Goal: Information Seeking & Learning: Learn about a topic

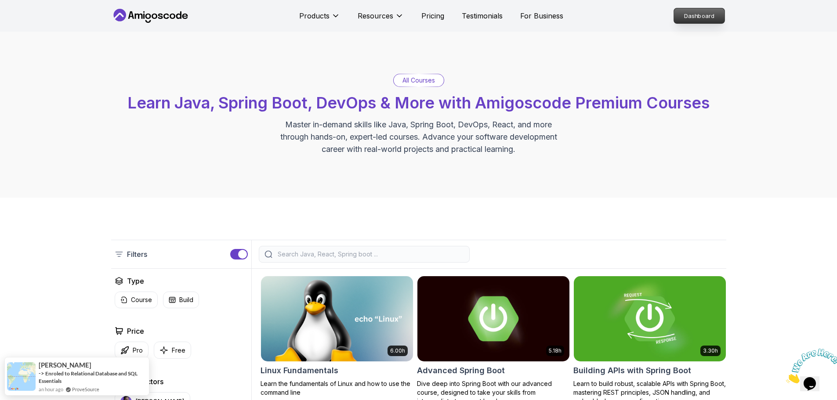
click at [701, 13] on p "Dashboard" at bounding box center [699, 15] width 51 height 15
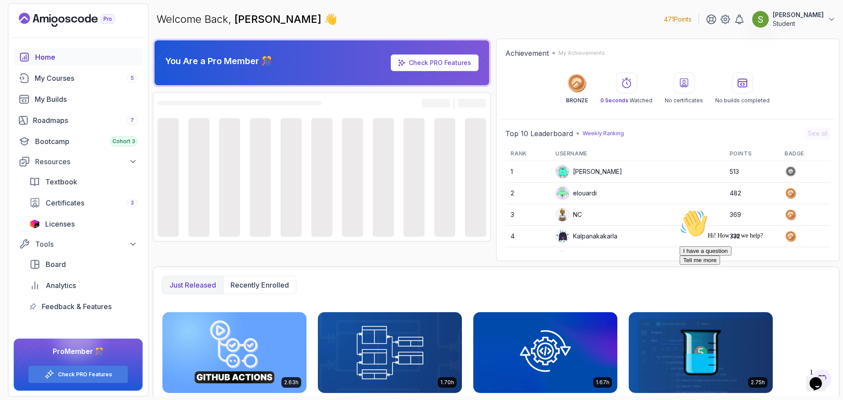
click at [680, 209] on icon "Chat attention grabber" at bounding box center [680, 209] width 0 height 0
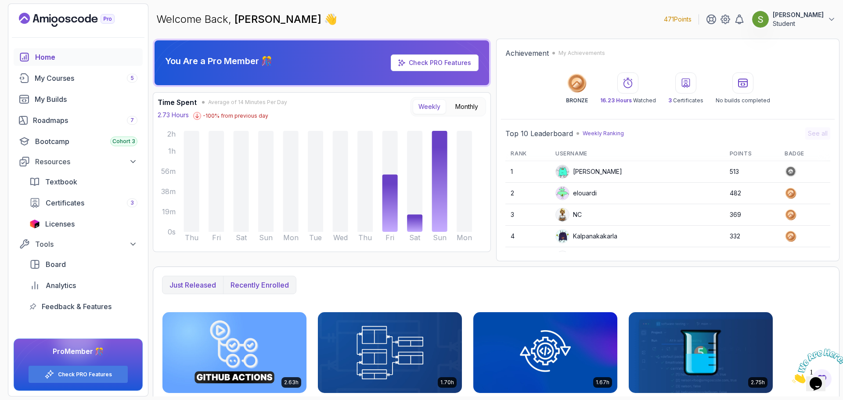
click at [262, 286] on p "Recently enrolled" at bounding box center [260, 285] width 58 height 11
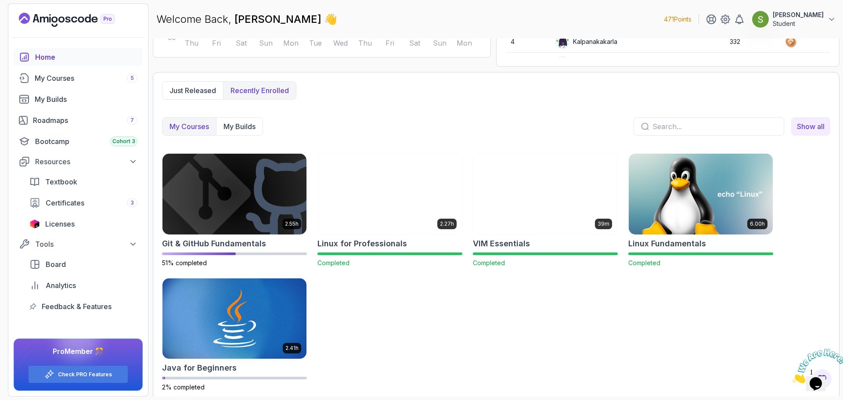
scroll to position [198, 0]
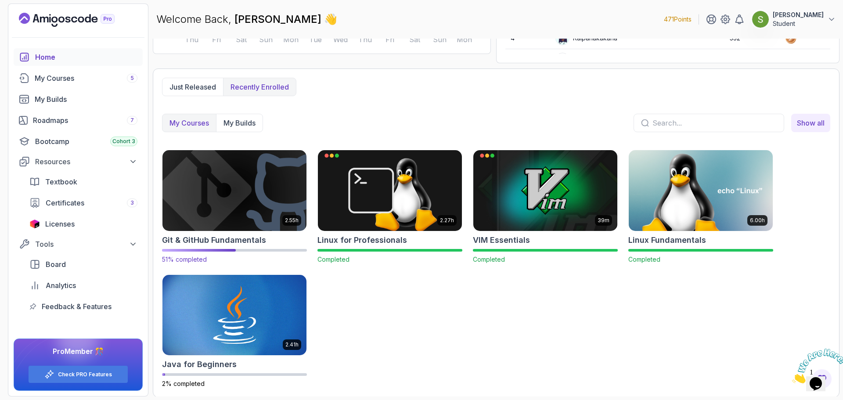
click at [263, 188] on img at bounding box center [234, 190] width 151 height 85
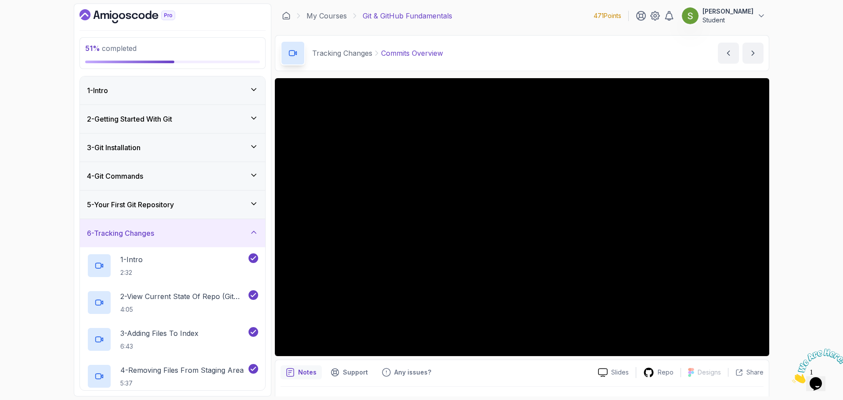
click at [208, 236] on div "6 - Tracking Changes" at bounding box center [172, 233] width 171 height 11
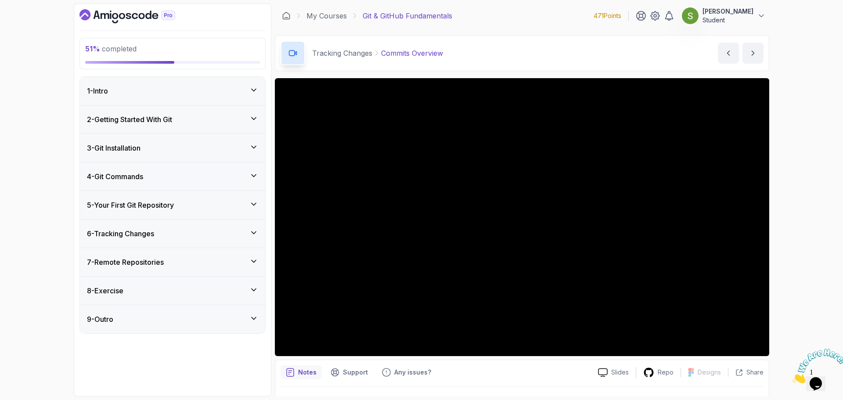
click at [199, 256] on div "7 - Remote Repositories" at bounding box center [172, 262] width 185 height 28
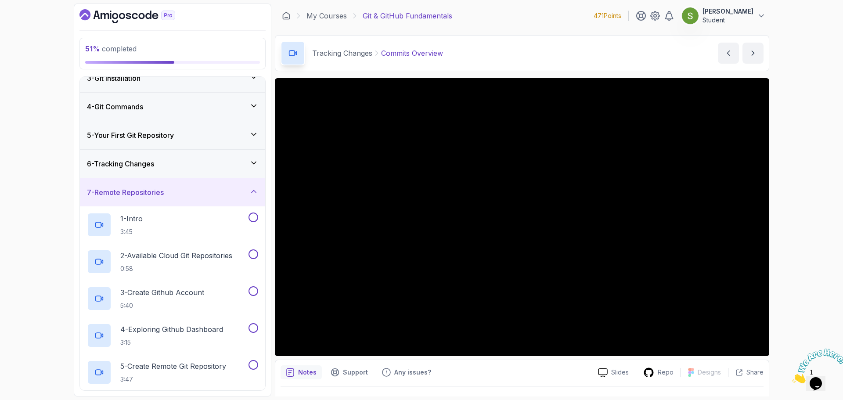
scroll to position [71, 0]
click at [222, 209] on div "1 - Intro 3:45" at bounding box center [172, 224] width 185 height 37
click at [170, 218] on div "1 - Intro 3:45" at bounding box center [167, 224] width 160 height 25
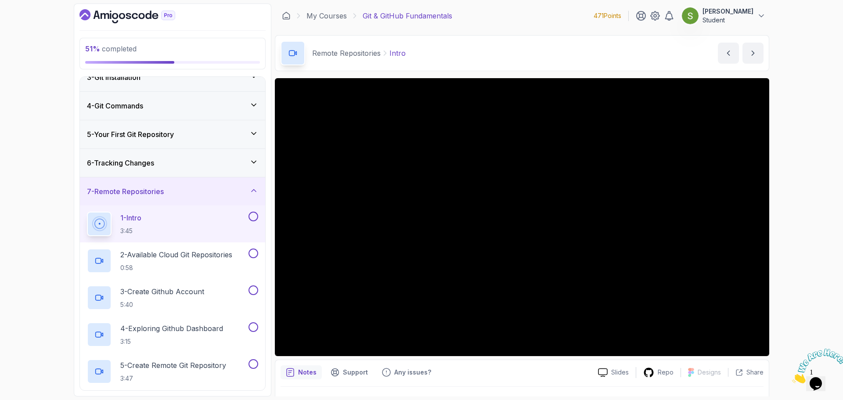
click at [234, 158] on div "6 - Tracking Changes" at bounding box center [172, 163] width 171 height 11
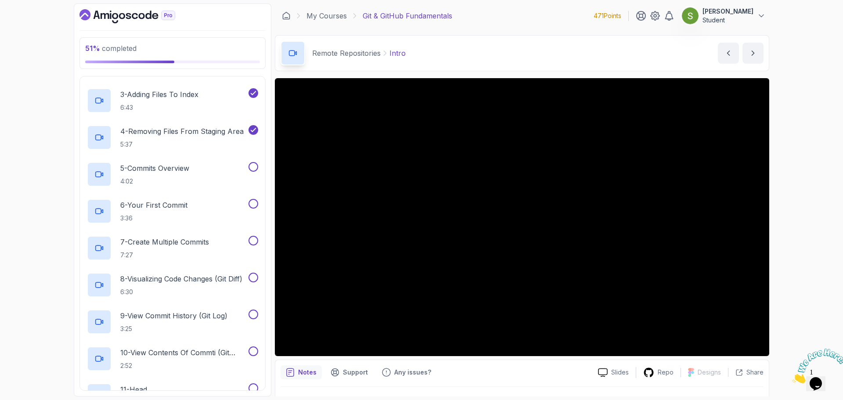
scroll to position [238, 0]
click at [201, 173] on div "5 - Commits Overview 4:02" at bounding box center [167, 174] width 160 height 25
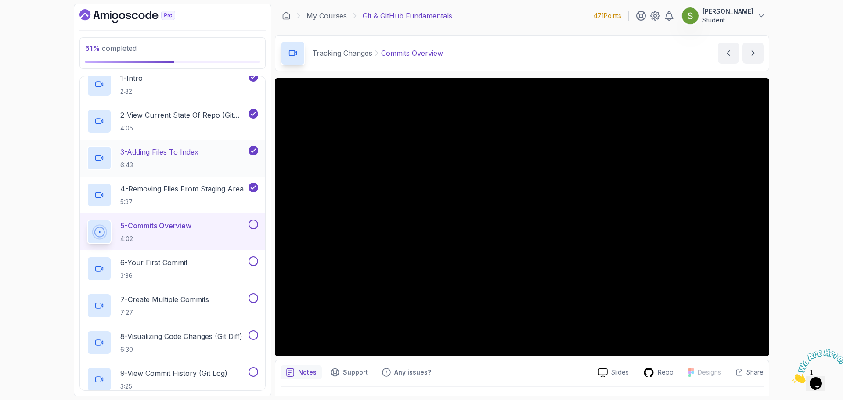
scroll to position [184, 0]
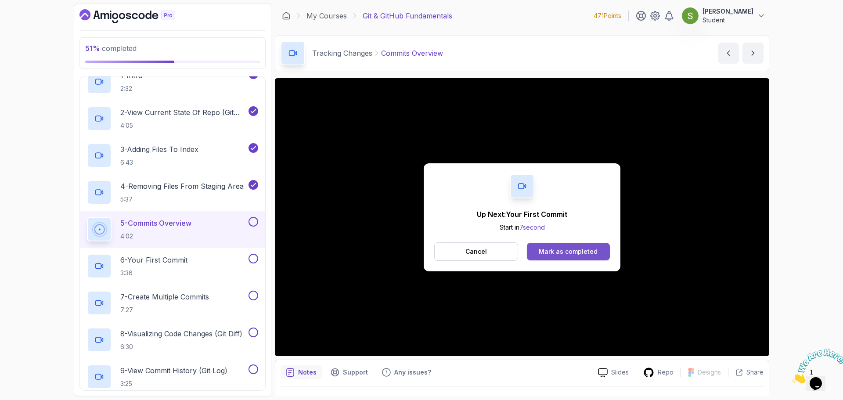
click at [581, 253] on div "Mark as completed" at bounding box center [568, 251] width 59 height 9
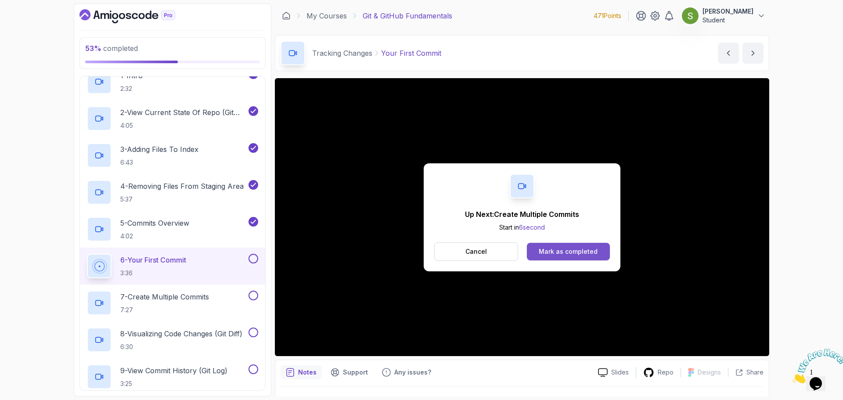
click at [572, 253] on div "Mark as completed" at bounding box center [568, 251] width 59 height 9
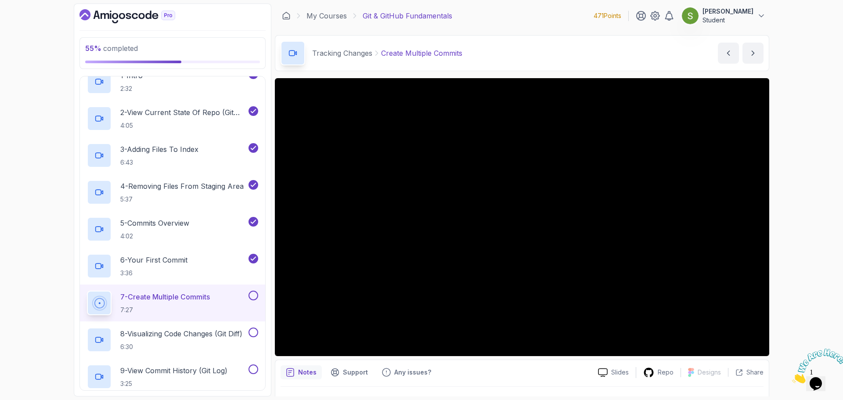
scroll to position [21, 0]
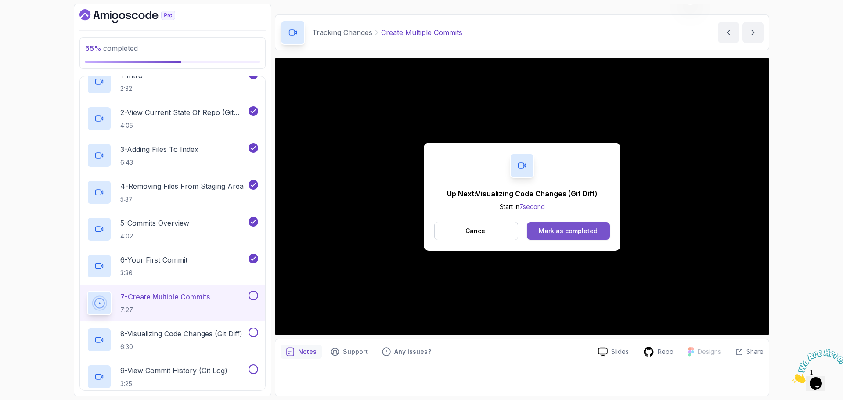
click at [574, 229] on div "Mark as completed" at bounding box center [568, 231] width 59 height 9
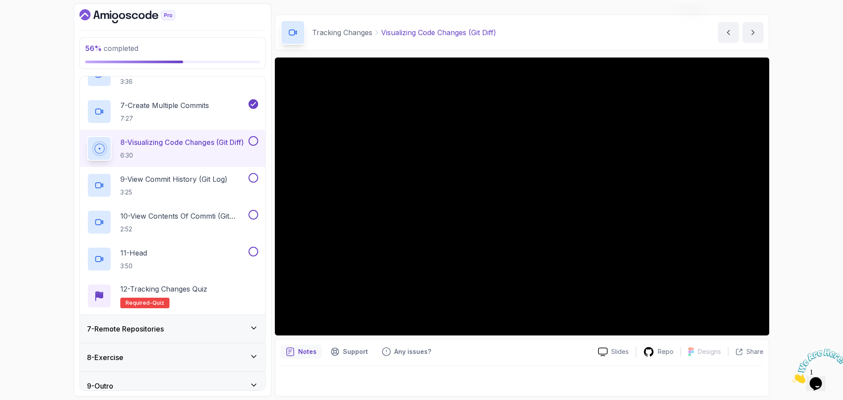
scroll to position [385, 0]
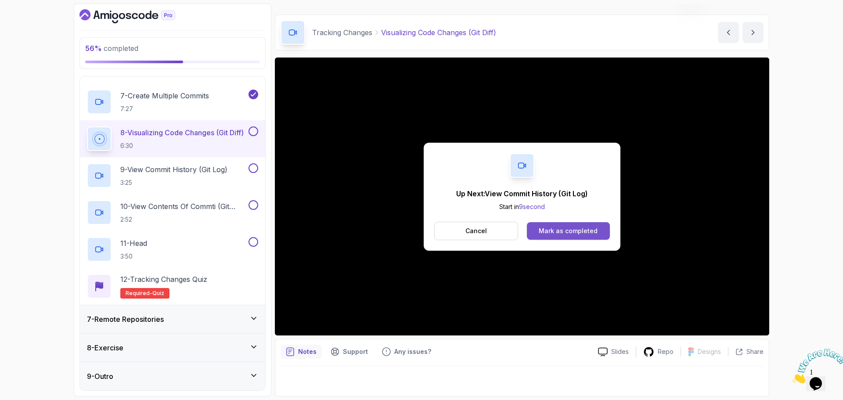
click at [574, 231] on div "Mark as completed" at bounding box center [568, 231] width 59 height 9
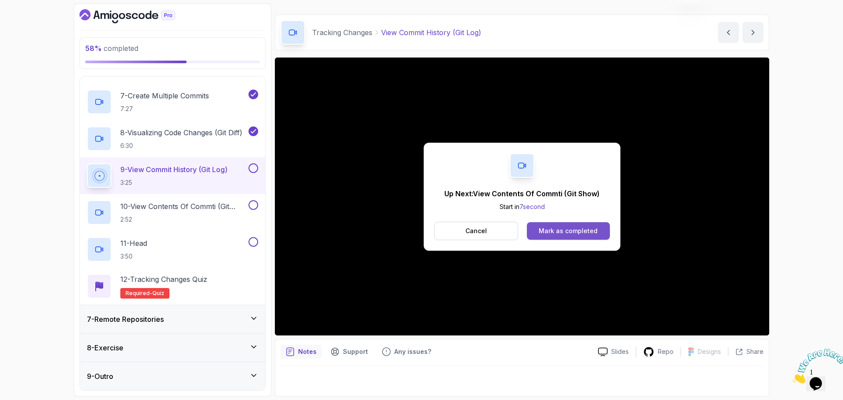
click at [567, 229] on div "Mark as completed" at bounding box center [568, 231] width 59 height 9
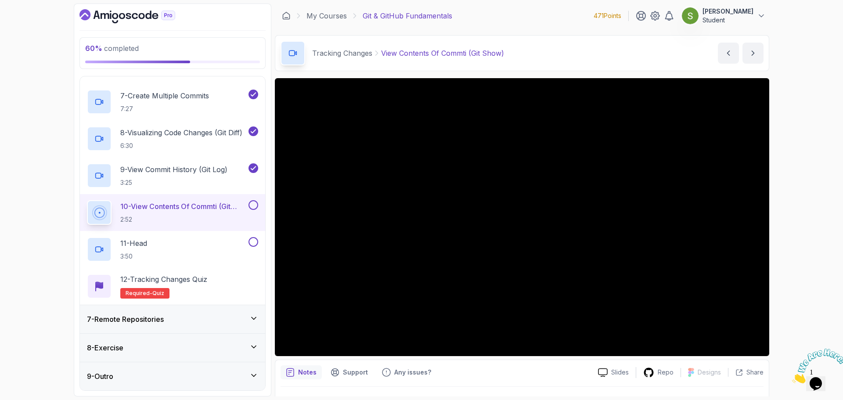
scroll to position [21, 0]
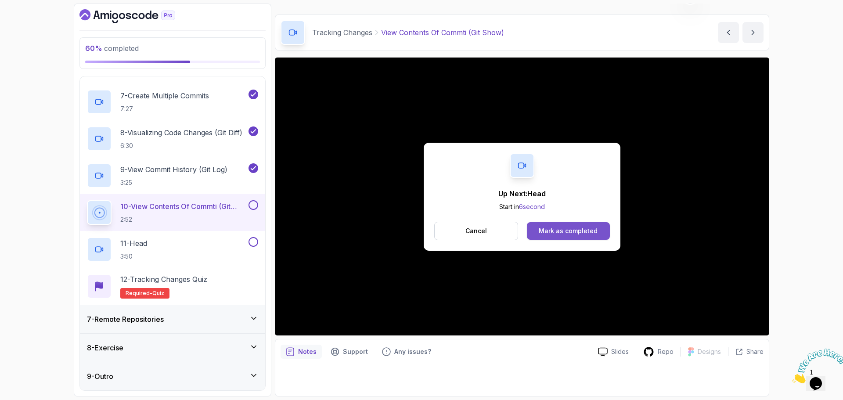
click at [567, 228] on div "Mark as completed" at bounding box center [568, 231] width 59 height 9
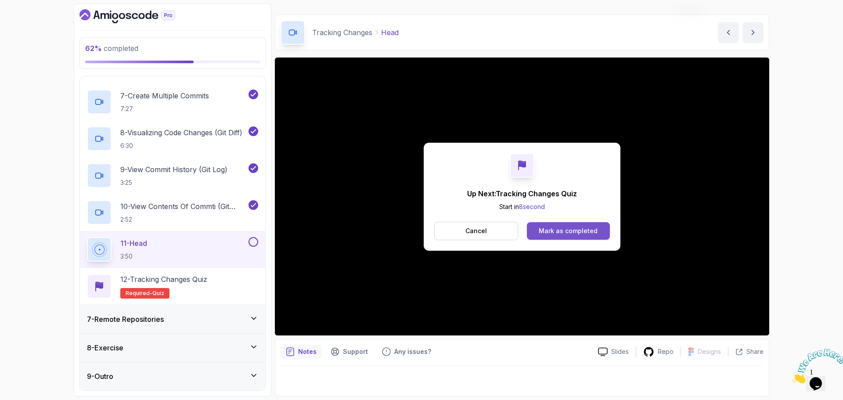
click at [555, 237] on button "Mark as completed" at bounding box center [568, 231] width 83 height 18
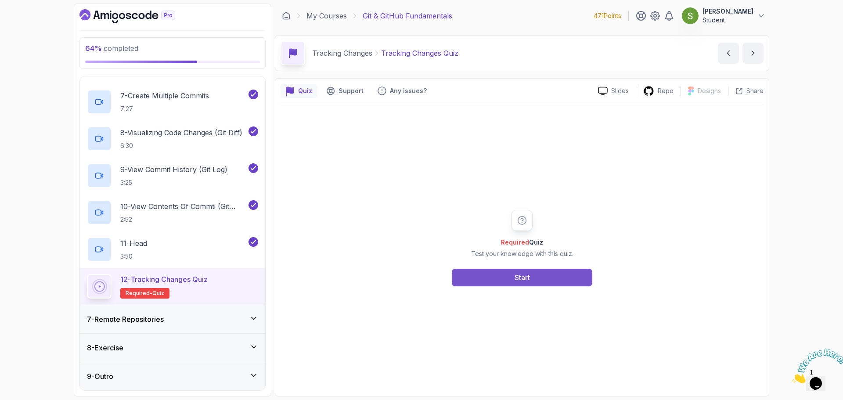
click at [504, 282] on button "Start" at bounding box center [522, 278] width 141 height 18
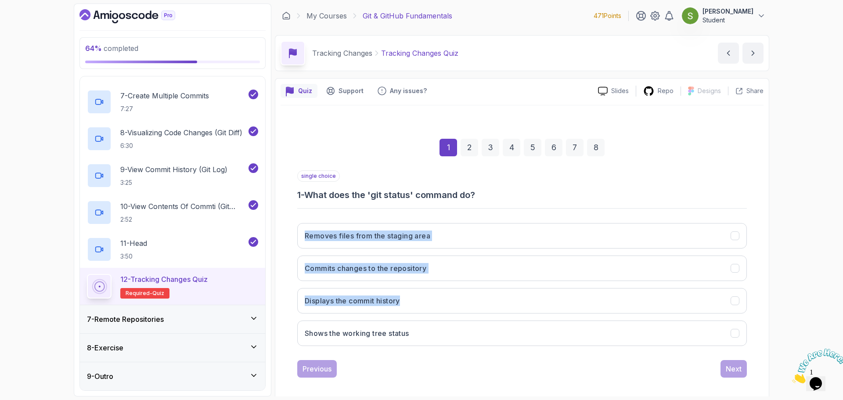
drag, startPoint x: 504, startPoint y: 282, endPoint x: 532, endPoint y: 189, distance: 97.4
click at [532, 189] on div "single choice 1 - What does the 'git status' command do? Removes files from the…" at bounding box center [522, 261] width 450 height 183
click at [686, 202] on div "single choice 1 - What does the 'git status' command do? Removes files from the…" at bounding box center [522, 261] width 450 height 183
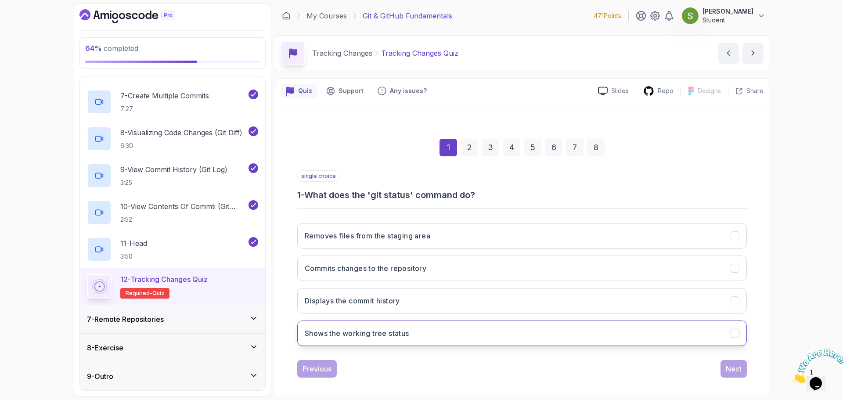
click at [532, 329] on button "Shows the working tree status" at bounding box center [522, 333] width 450 height 25
click at [742, 370] on button "Next" at bounding box center [734, 369] width 26 height 18
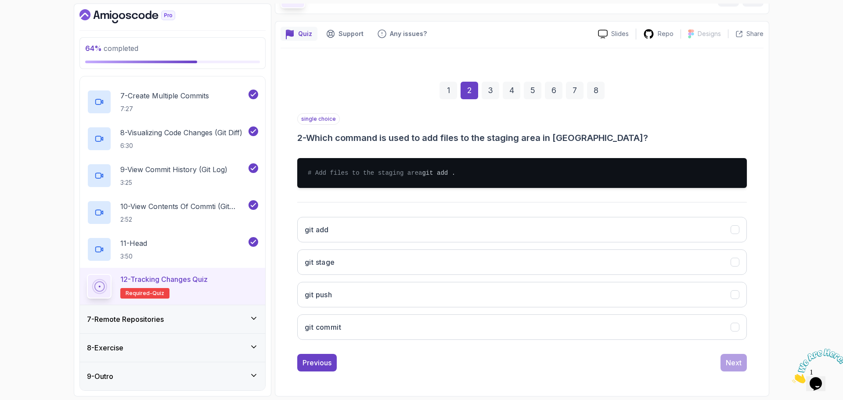
scroll to position [59, 0]
click at [607, 238] on button "git add" at bounding box center [522, 229] width 450 height 25
click at [728, 368] on div "Next" at bounding box center [734, 362] width 16 height 11
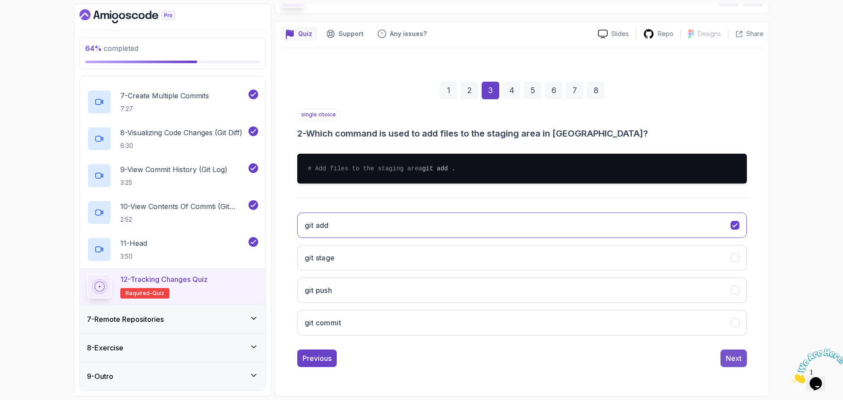
scroll to position [6, 0]
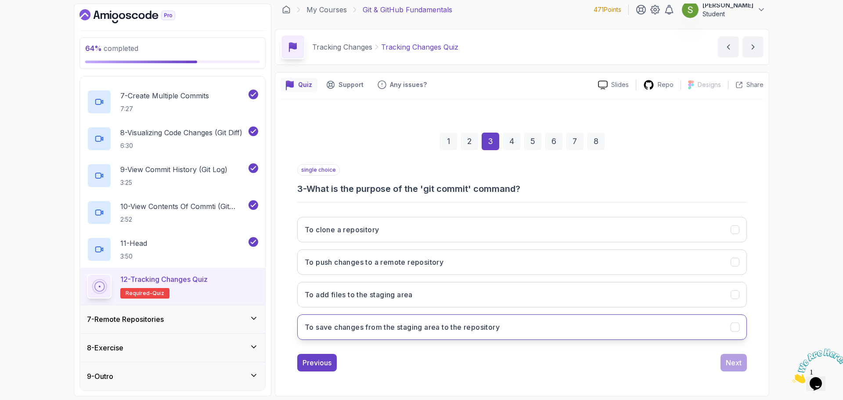
click at [658, 323] on button "To save changes from the staging area to the repository" at bounding box center [522, 326] width 450 height 25
click at [733, 357] on button "Next" at bounding box center [734, 363] width 26 height 18
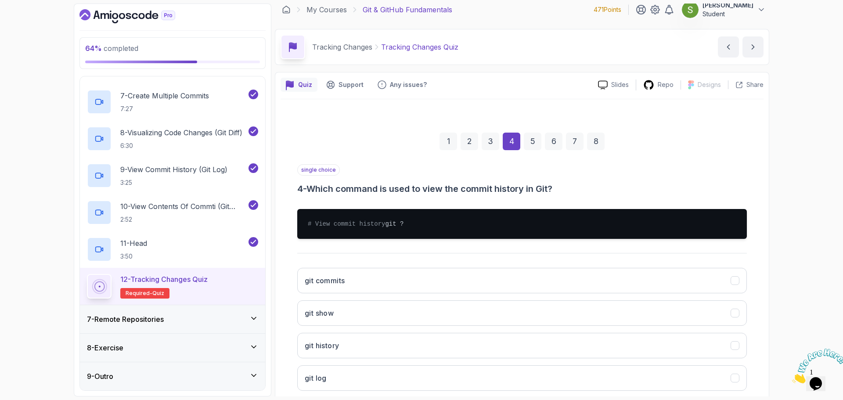
click at [762, 346] on div "1 2 3 4 5 6 7 8 single choice 4 - Which command is used to view the commit hist…" at bounding box center [522, 271] width 483 height 318
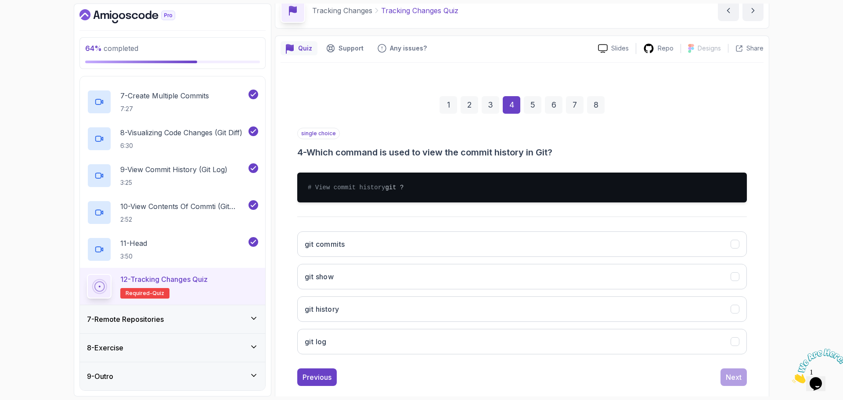
scroll to position [42, 0]
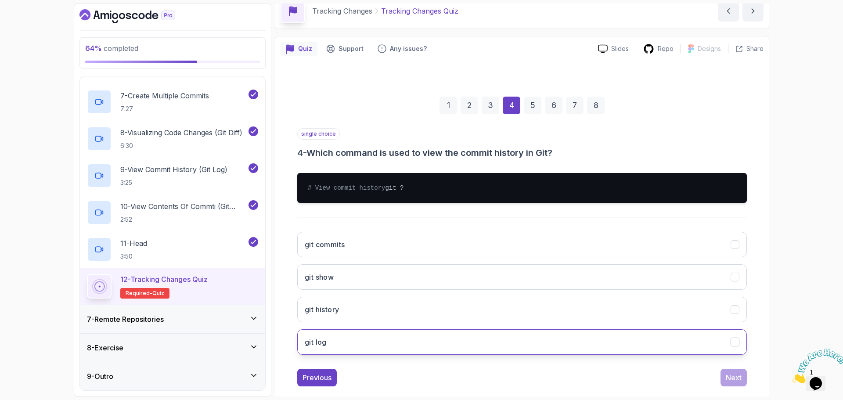
click at [618, 346] on button "git log" at bounding box center [522, 341] width 450 height 25
click at [740, 383] on div "Next" at bounding box center [734, 377] width 16 height 11
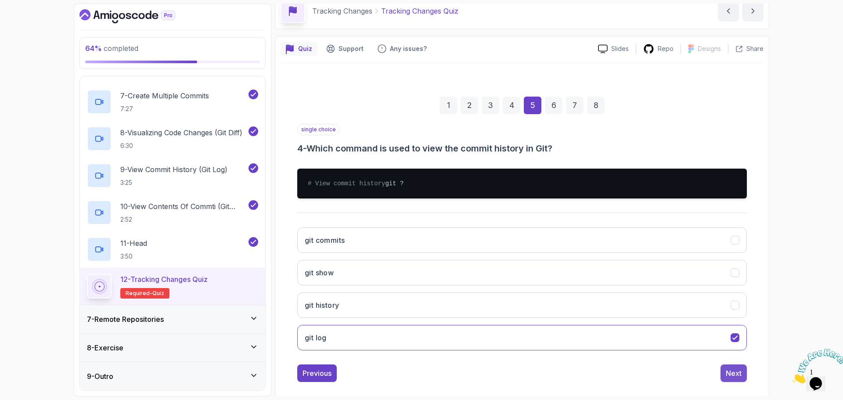
scroll to position [6, 0]
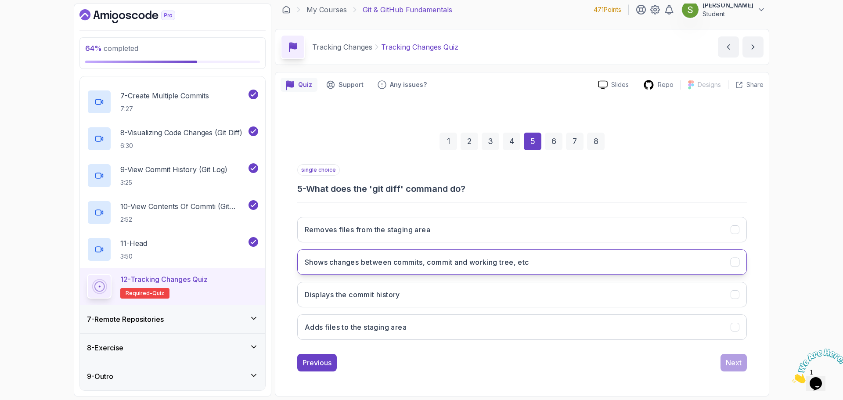
click at [624, 257] on button "Shows changes between commits, commit and working tree, etc" at bounding box center [522, 261] width 450 height 25
click at [736, 371] on button "Next" at bounding box center [734, 363] width 26 height 18
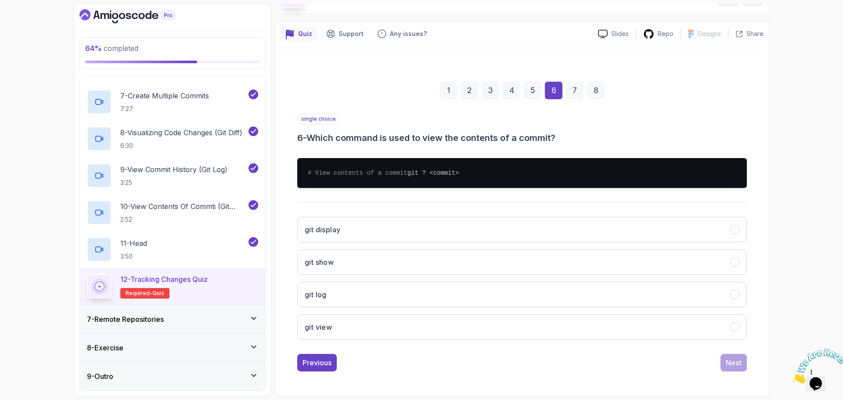
scroll to position [66, 0]
click at [526, 252] on button "git show" at bounding box center [522, 261] width 450 height 25
click at [738, 360] on div "Next" at bounding box center [734, 362] width 16 height 11
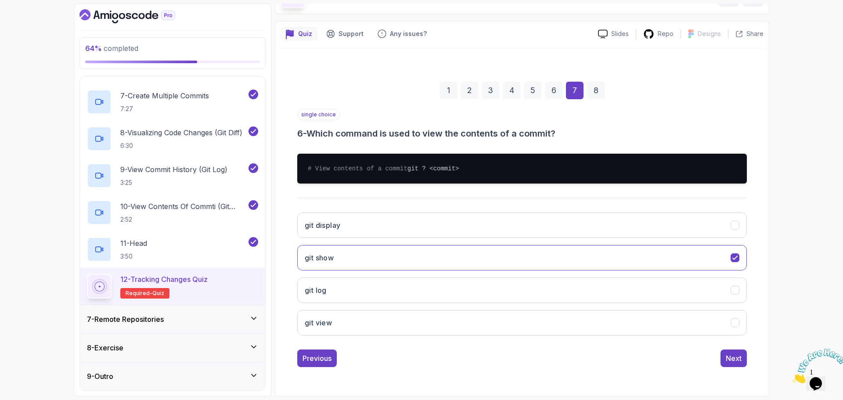
scroll to position [6, 0]
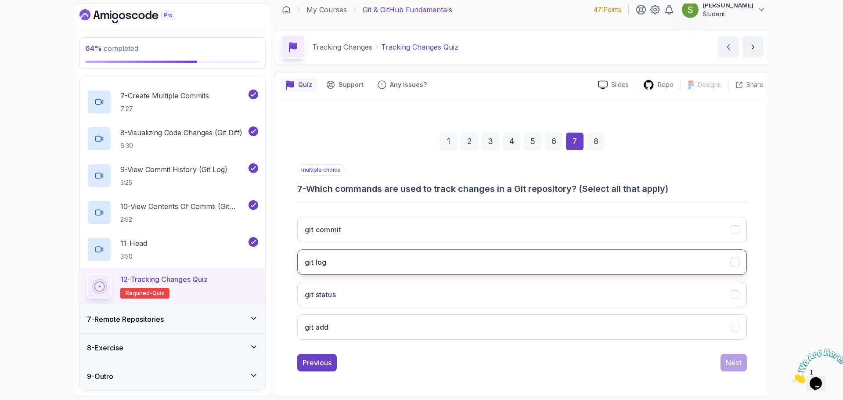
click at [644, 259] on button "git log" at bounding box center [522, 261] width 450 height 25
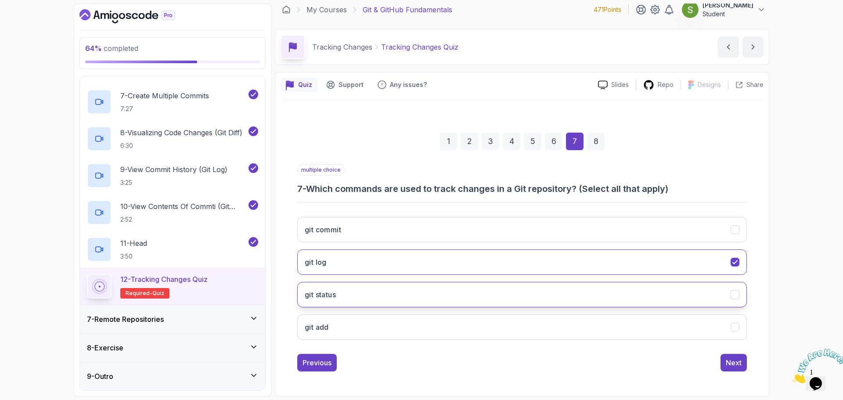
click at [643, 292] on button "git status" at bounding box center [522, 294] width 450 height 25
click at [639, 321] on button "git add" at bounding box center [522, 326] width 450 height 25
click at [698, 321] on button "git add" at bounding box center [522, 326] width 450 height 25
click at [732, 360] on div "Next" at bounding box center [734, 362] width 16 height 11
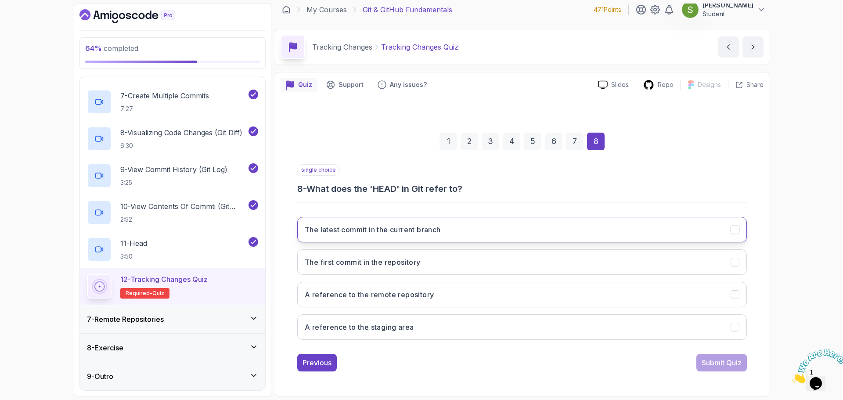
click at [722, 238] on button "The latest commit in the current branch" at bounding box center [522, 229] width 450 height 25
click at [717, 368] on div "Submit Quiz" at bounding box center [722, 362] width 40 height 11
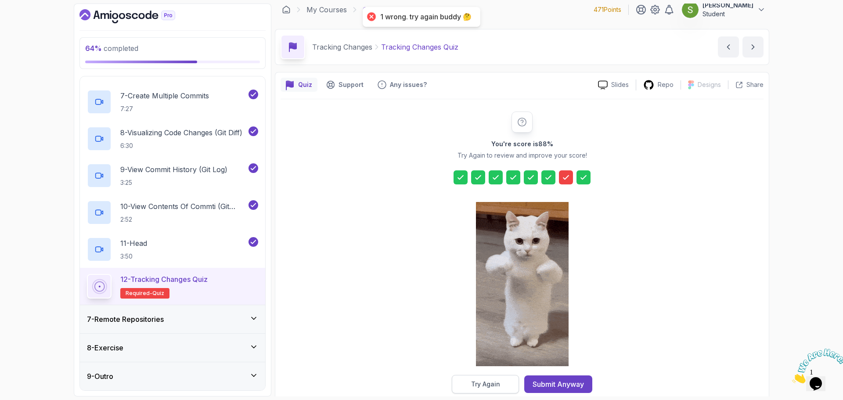
click at [499, 381] on div "Try Again" at bounding box center [485, 384] width 29 height 9
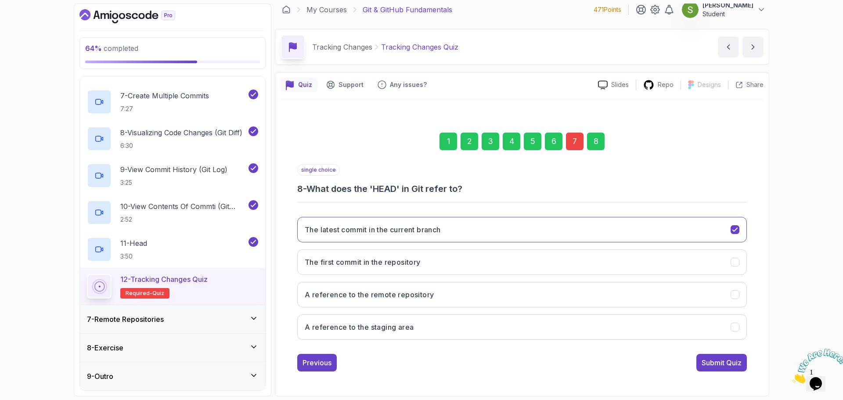
click at [571, 142] on div "7" at bounding box center [575, 142] width 18 height 18
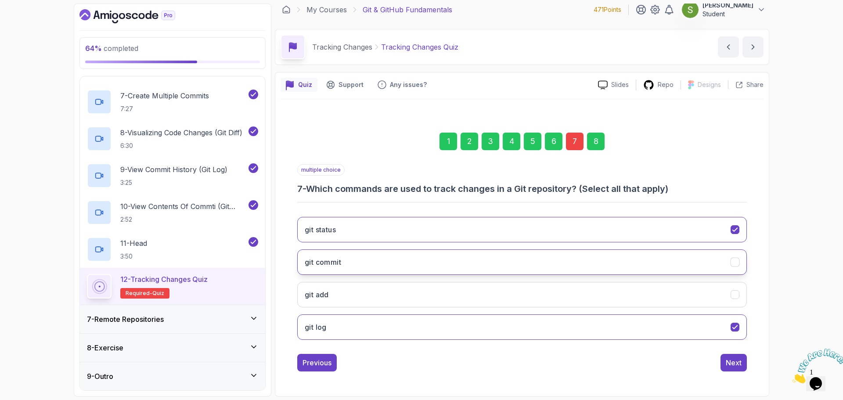
click at [605, 267] on button "git commit" at bounding box center [522, 261] width 450 height 25
click at [613, 302] on button "git add" at bounding box center [522, 294] width 450 height 25
click at [735, 367] on div "Next" at bounding box center [734, 362] width 16 height 11
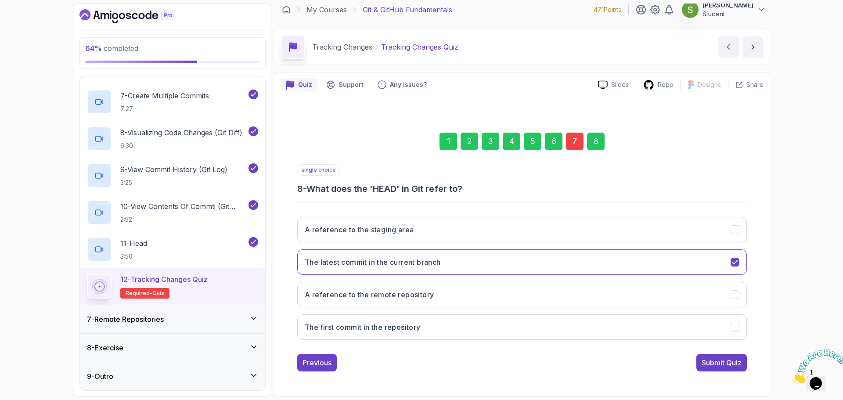
click at [735, 367] on div "Submit Quiz" at bounding box center [722, 362] width 40 height 11
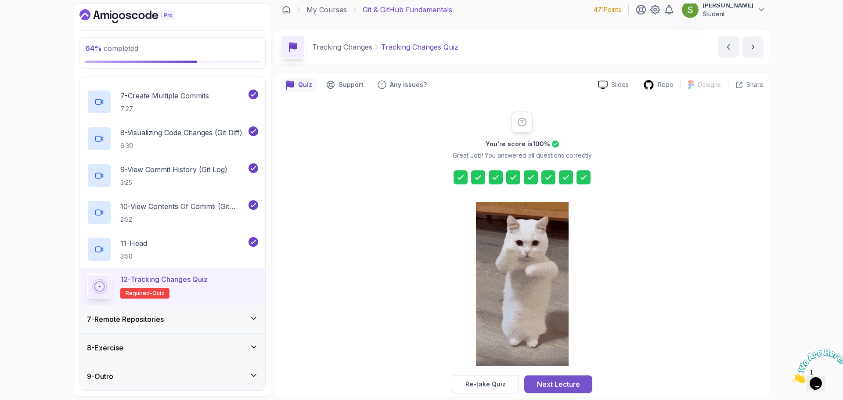
click at [563, 380] on div "Next Lecture" at bounding box center [558, 384] width 43 height 11
